Goal: Find specific page/section: Find specific page/section

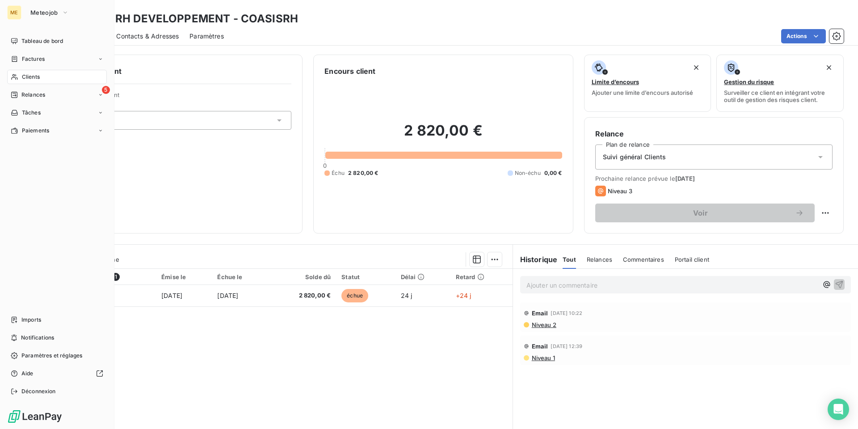
click at [29, 75] on span "Clients" at bounding box center [31, 77] width 18 height 8
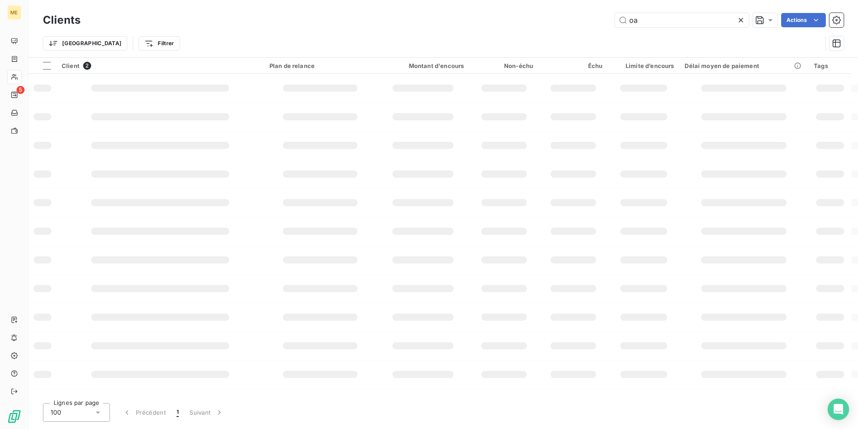
type input "o"
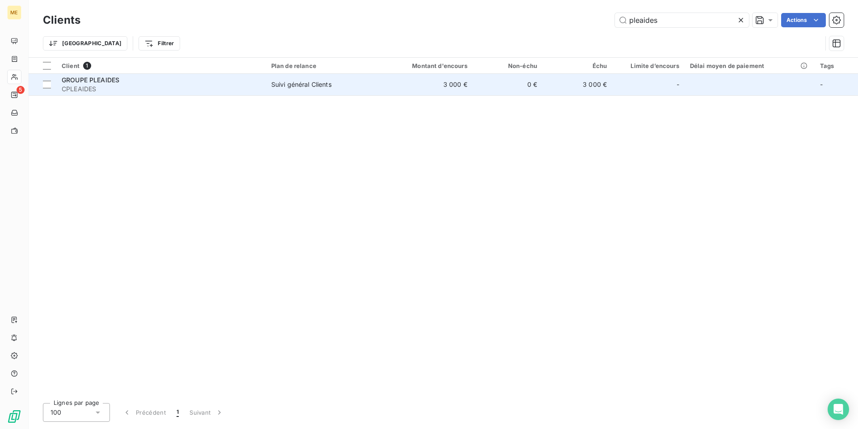
type input "pleaides"
click at [105, 88] on span "CPLEAIDES" at bounding box center [161, 88] width 199 height 9
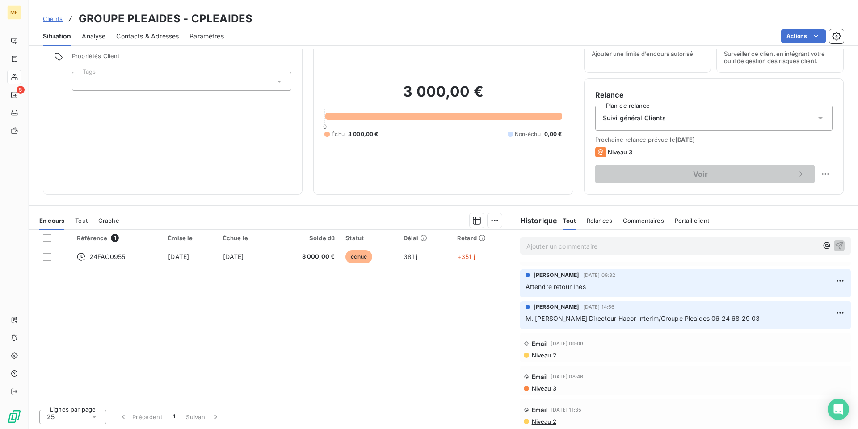
scroll to position [1653, 0]
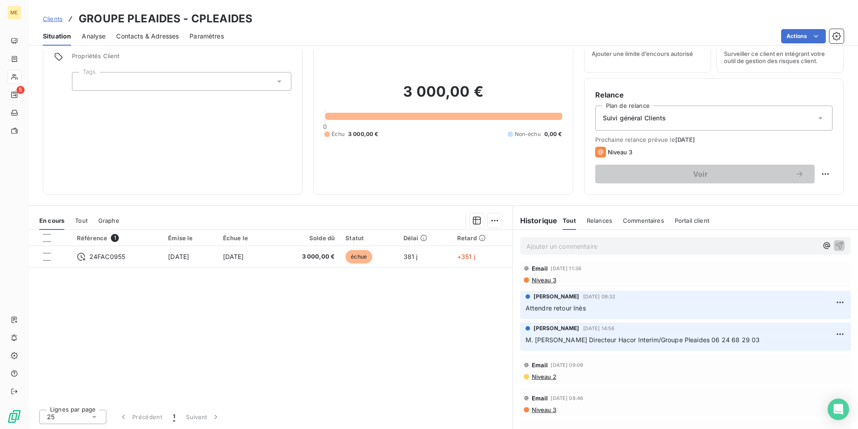
click at [139, 37] on span "Contacts & Adresses" at bounding box center [147, 36] width 63 height 9
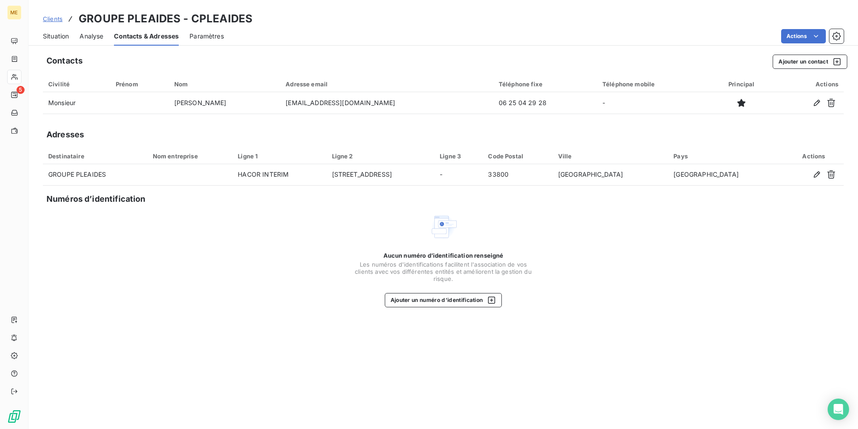
click at [59, 37] on span "Situation" at bounding box center [56, 36] width 26 height 9
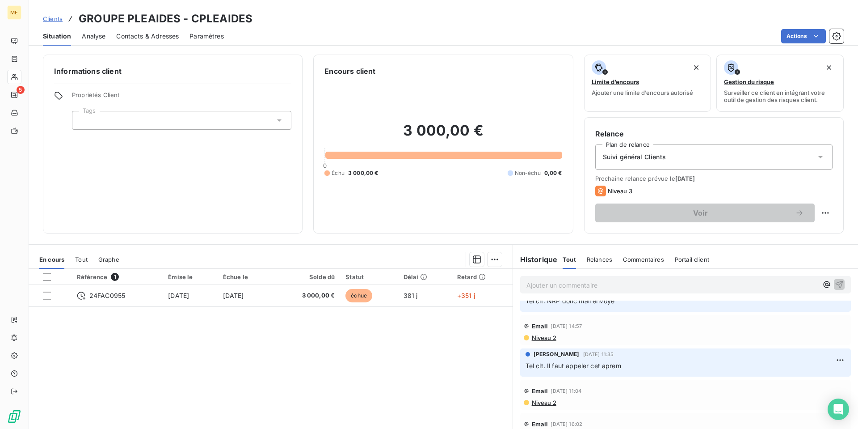
scroll to position [2190, 0]
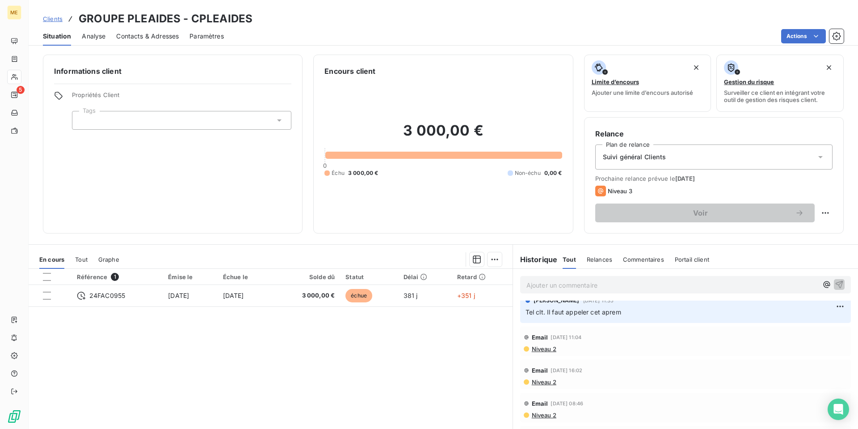
click at [133, 36] on span "Contacts & Adresses" at bounding box center [147, 36] width 63 height 9
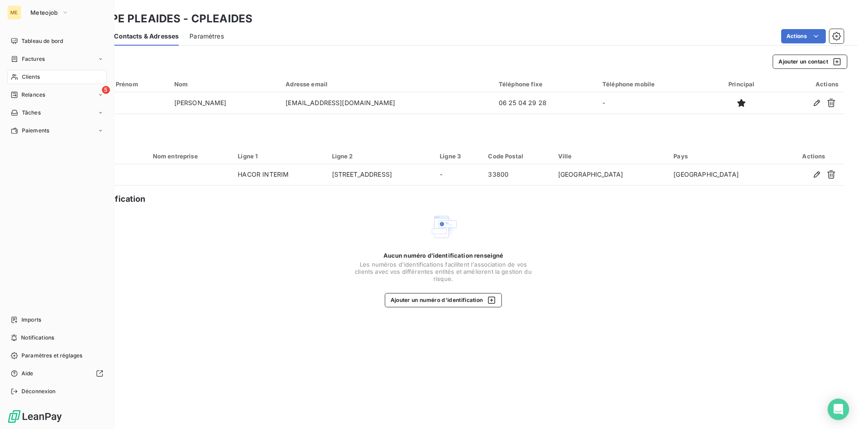
click at [33, 76] on span "Clients" at bounding box center [31, 77] width 18 height 8
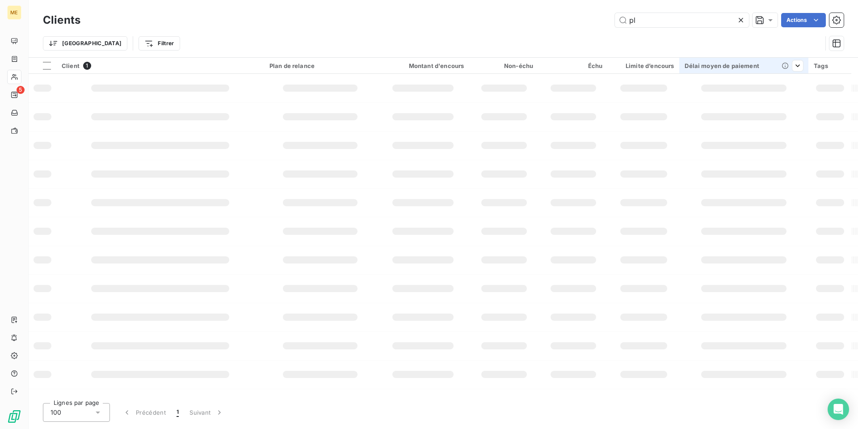
type input "p"
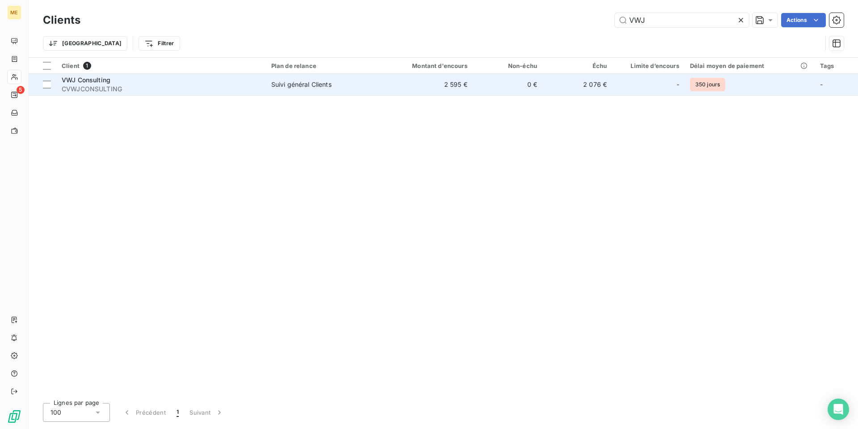
type input "VWJ"
click at [293, 81] on div "Suivi général Clients" at bounding box center [301, 84] width 60 height 9
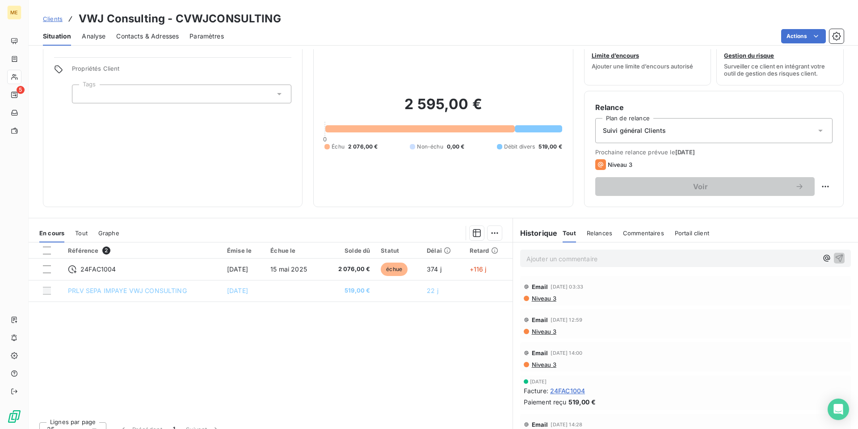
scroll to position [39, 0]
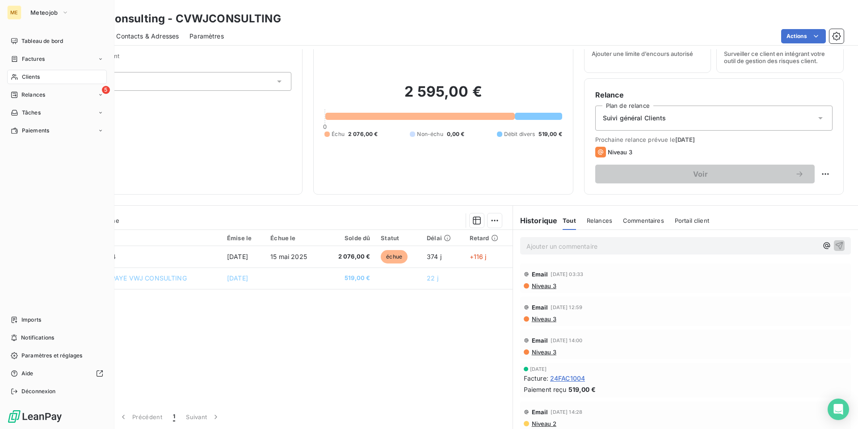
click at [25, 80] on span "Clients" at bounding box center [31, 77] width 18 height 8
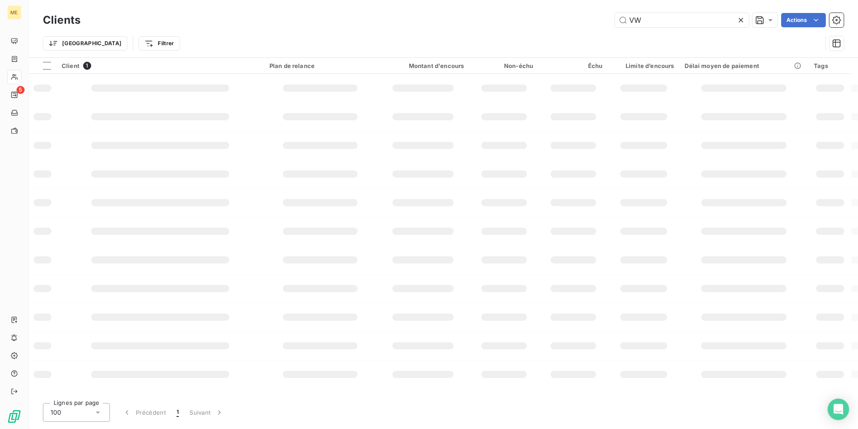
type input "V"
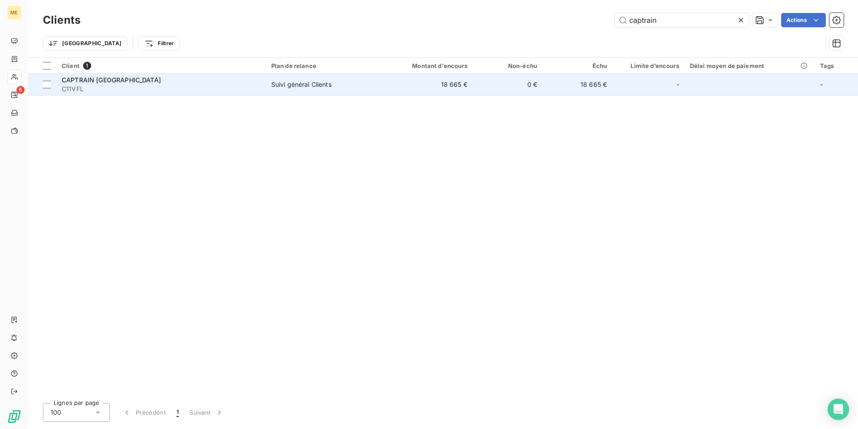
type input "captrain"
click at [327, 91] on td "Suivi général Clients" at bounding box center [323, 84] width 114 height 21
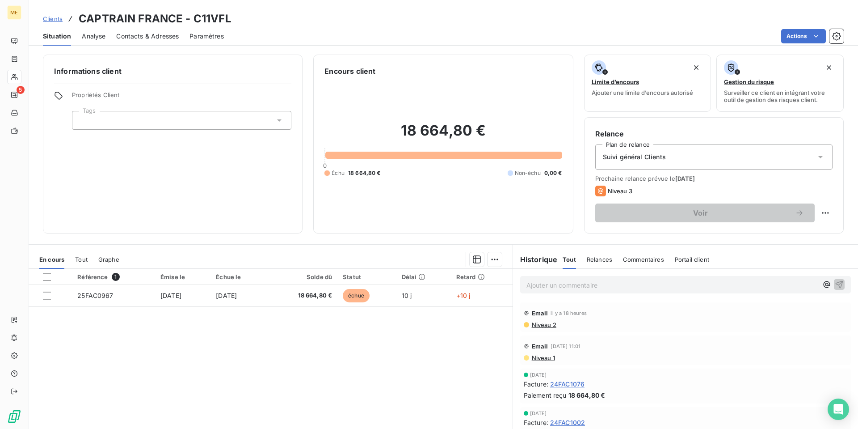
click at [537, 286] on p "Ajouter un commentaire ﻿" at bounding box center [671, 284] width 291 height 11
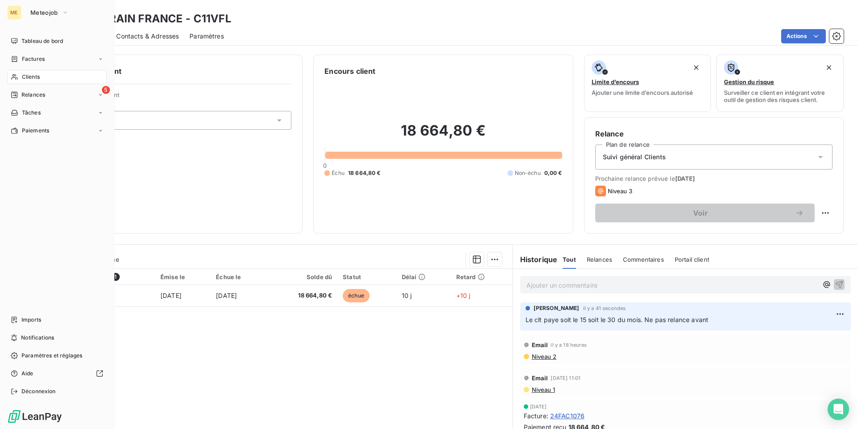
click at [30, 75] on span "Clients" at bounding box center [31, 77] width 18 height 8
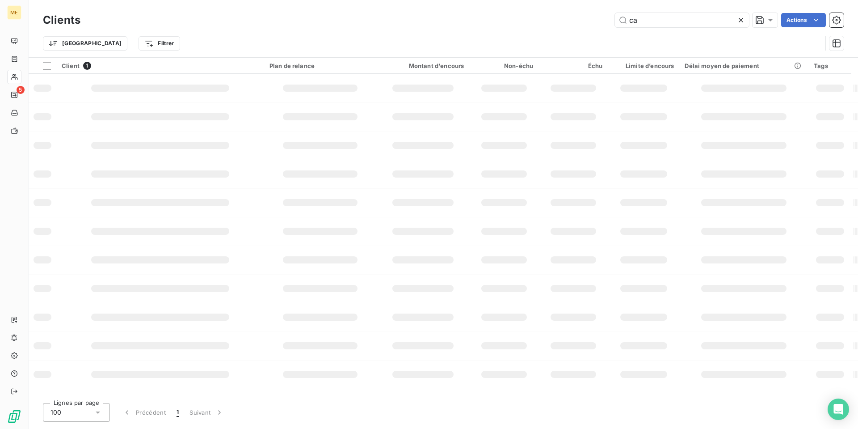
type input "c"
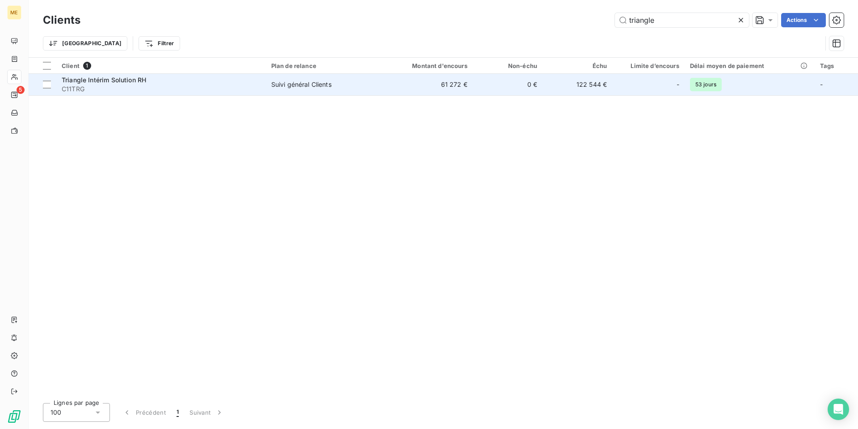
type input "triangle"
click at [319, 94] on td "Suivi général Clients" at bounding box center [323, 84] width 114 height 21
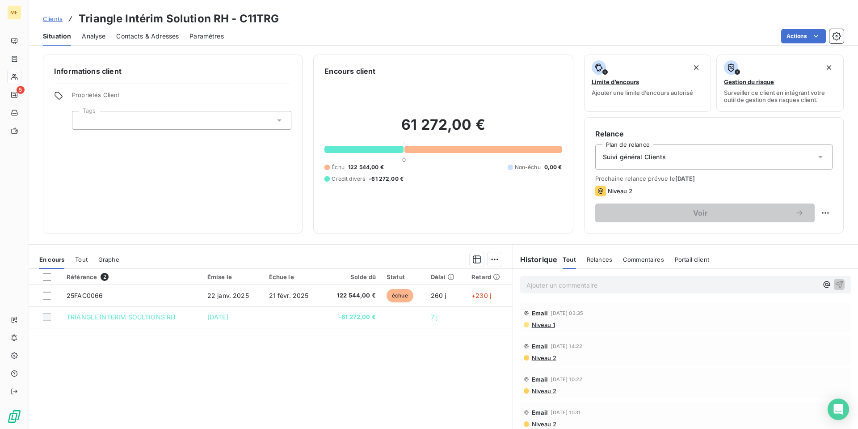
click at [546, 289] on p "Ajouter un commentaire ﻿" at bounding box center [671, 284] width 291 height 11
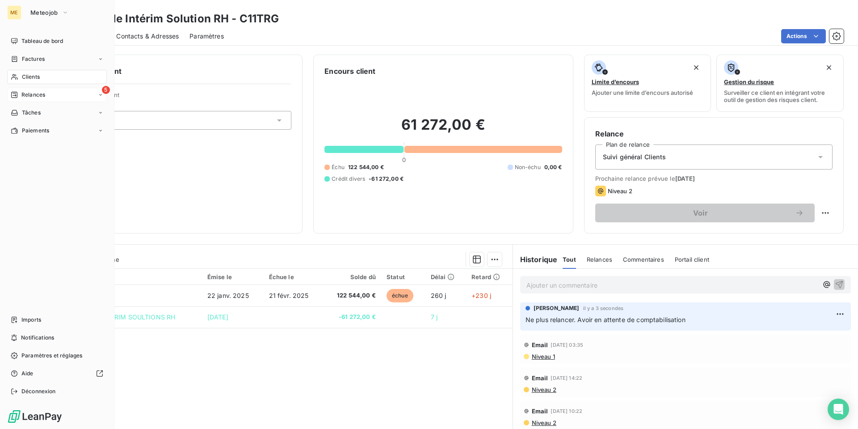
click at [33, 97] on span "Relances" at bounding box center [33, 95] width 24 height 8
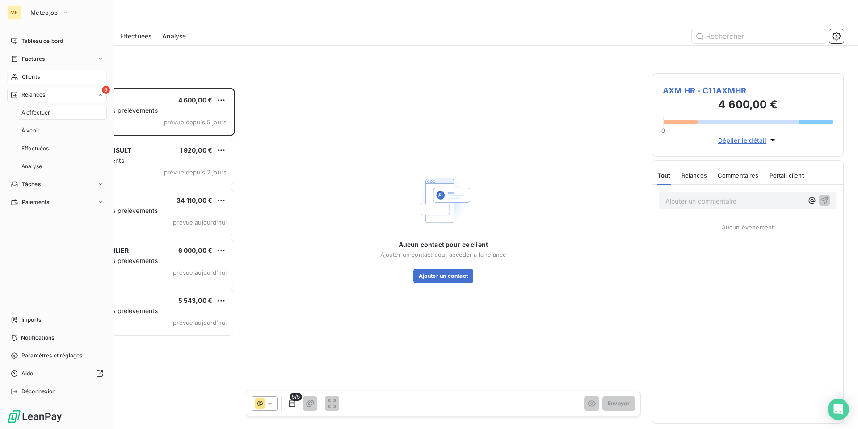
scroll to position [334, 185]
